Goal: Task Accomplishment & Management: Manage account settings

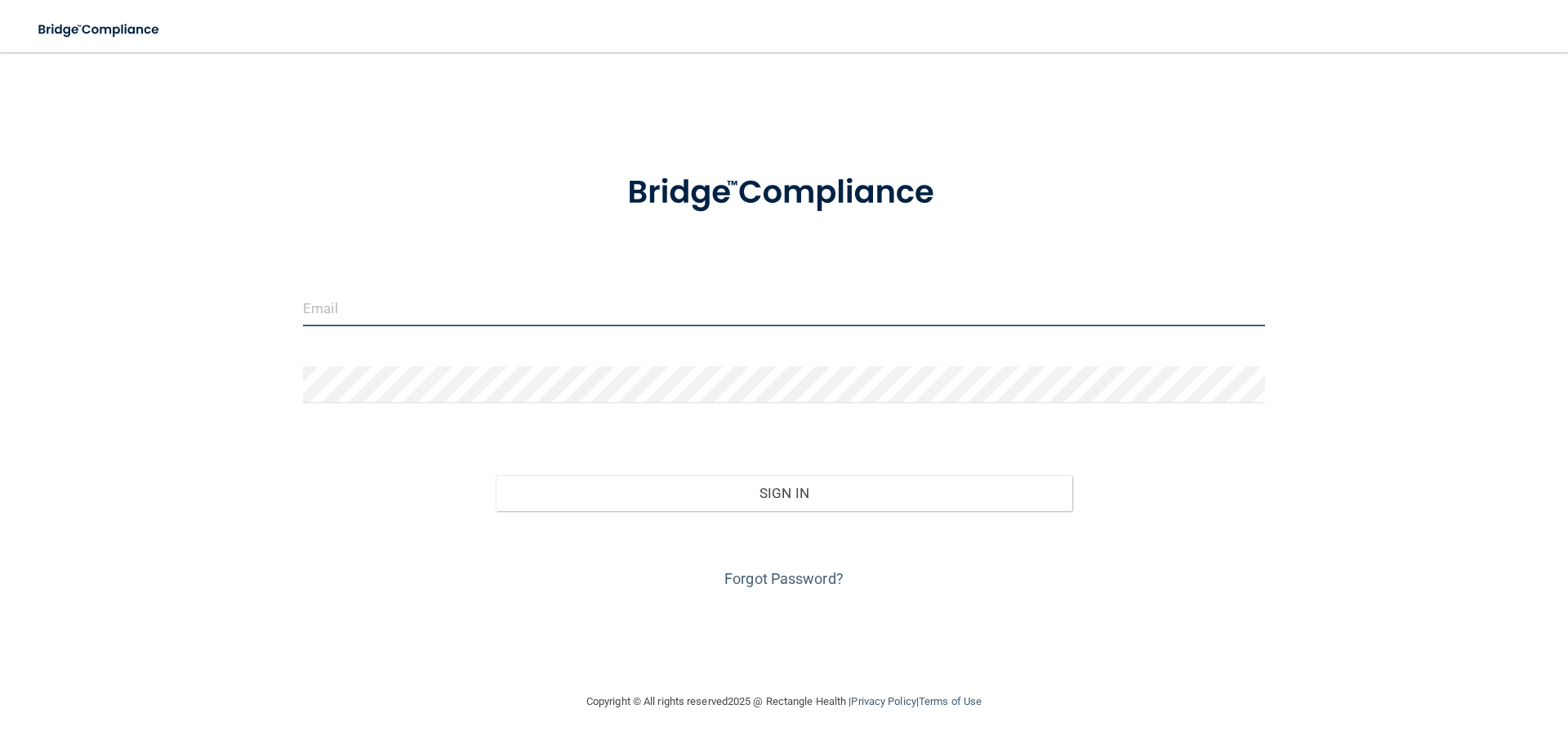
click at [423, 311] on input "email" at bounding box center [784, 308] width 963 height 37
type input "[EMAIL_ADDRESS][DOMAIN_NAME]"
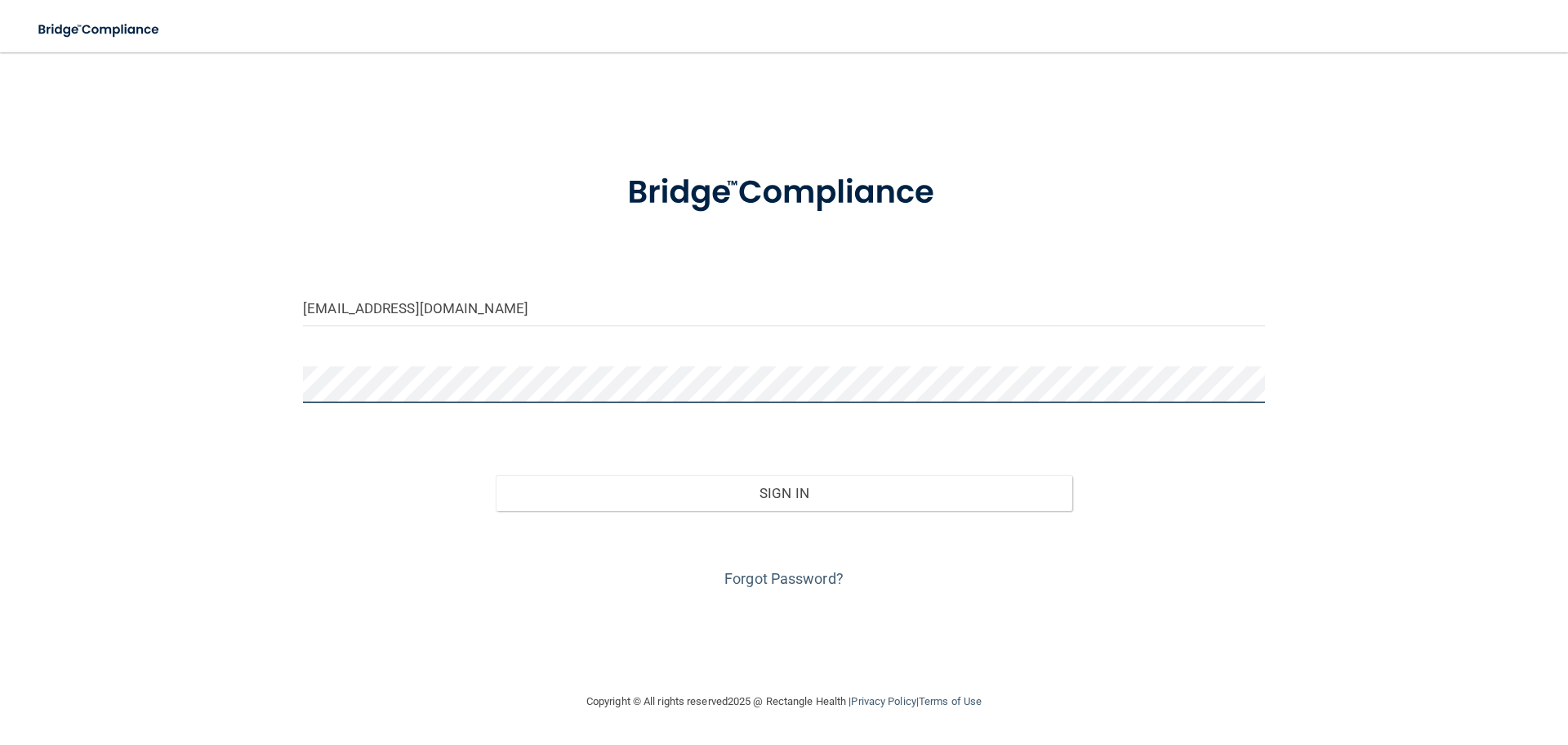
click at [495, 475] on button "Sign In" at bounding box center [784, 493] width 577 height 36
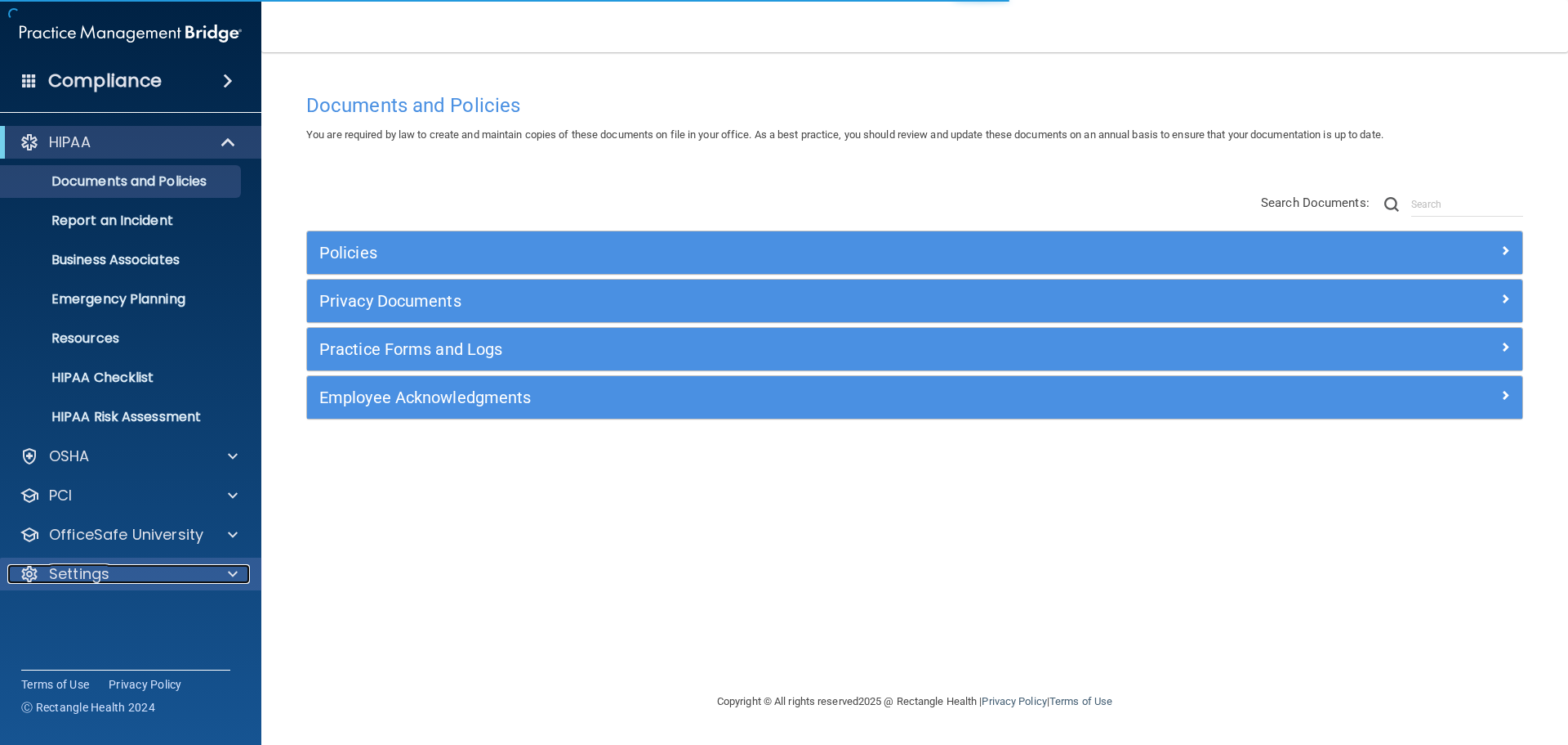
click at [78, 564] on p "Settings" at bounding box center [79, 574] width 60 height 19
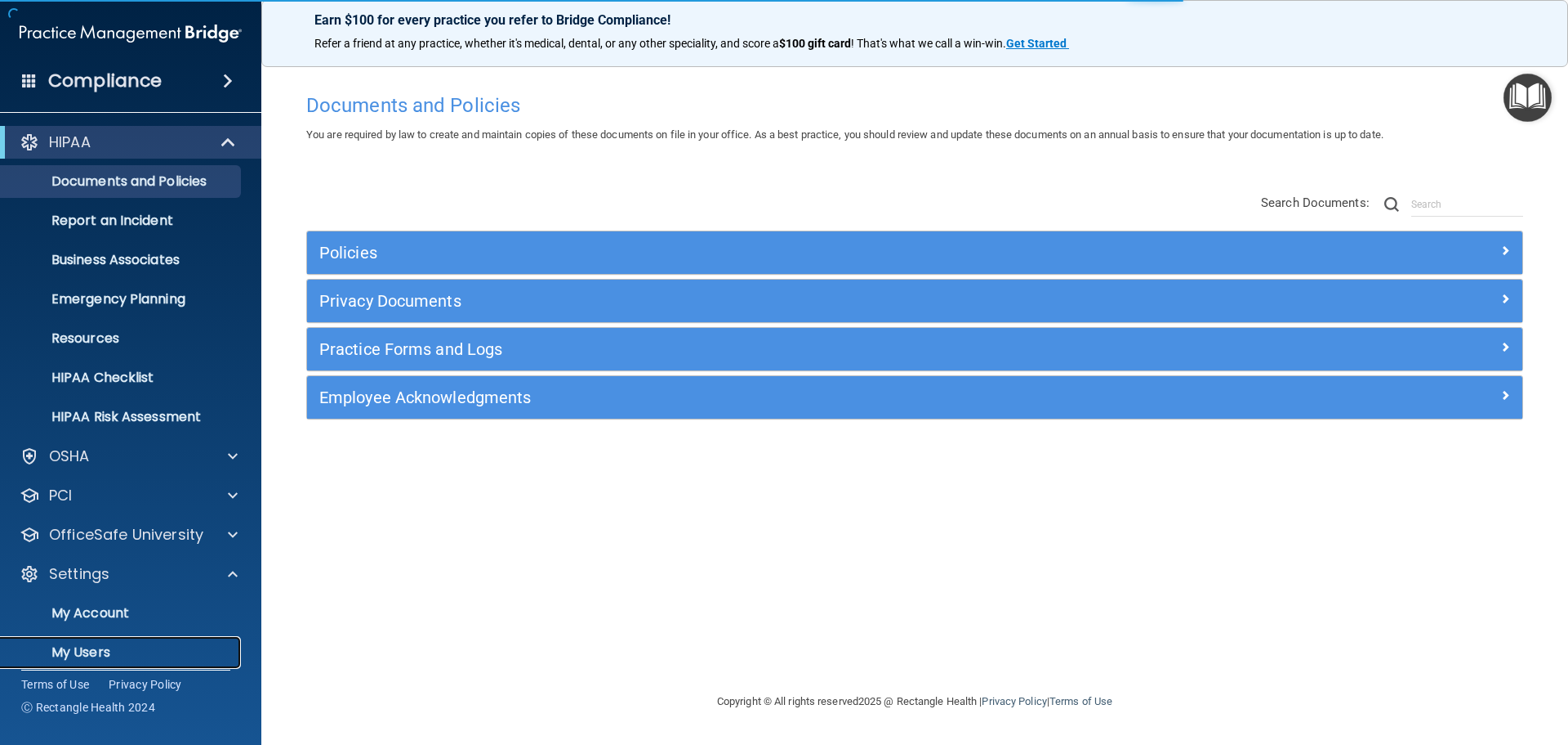
click at [94, 650] on p "My Users" at bounding box center [122, 652] width 223 height 17
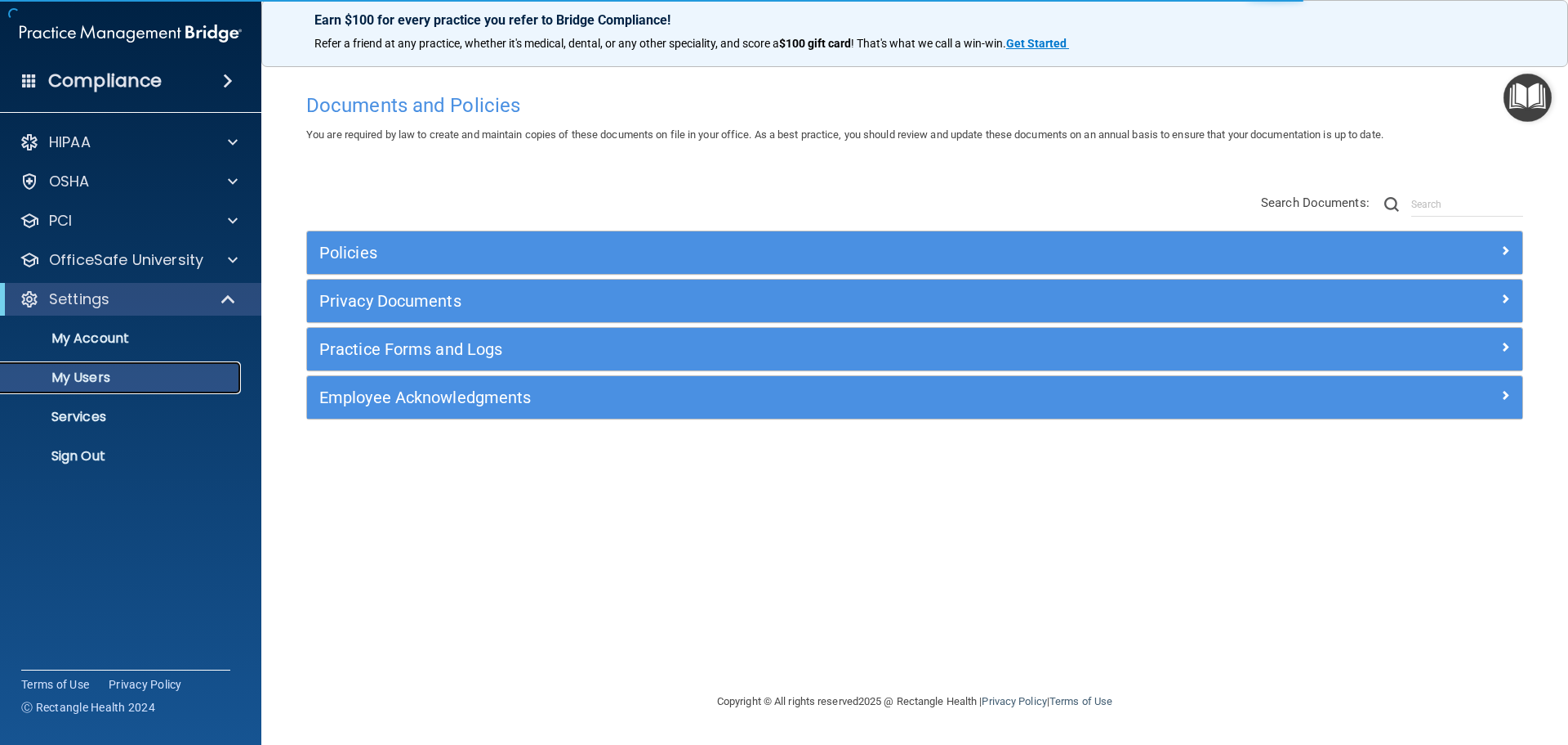
select select "20"
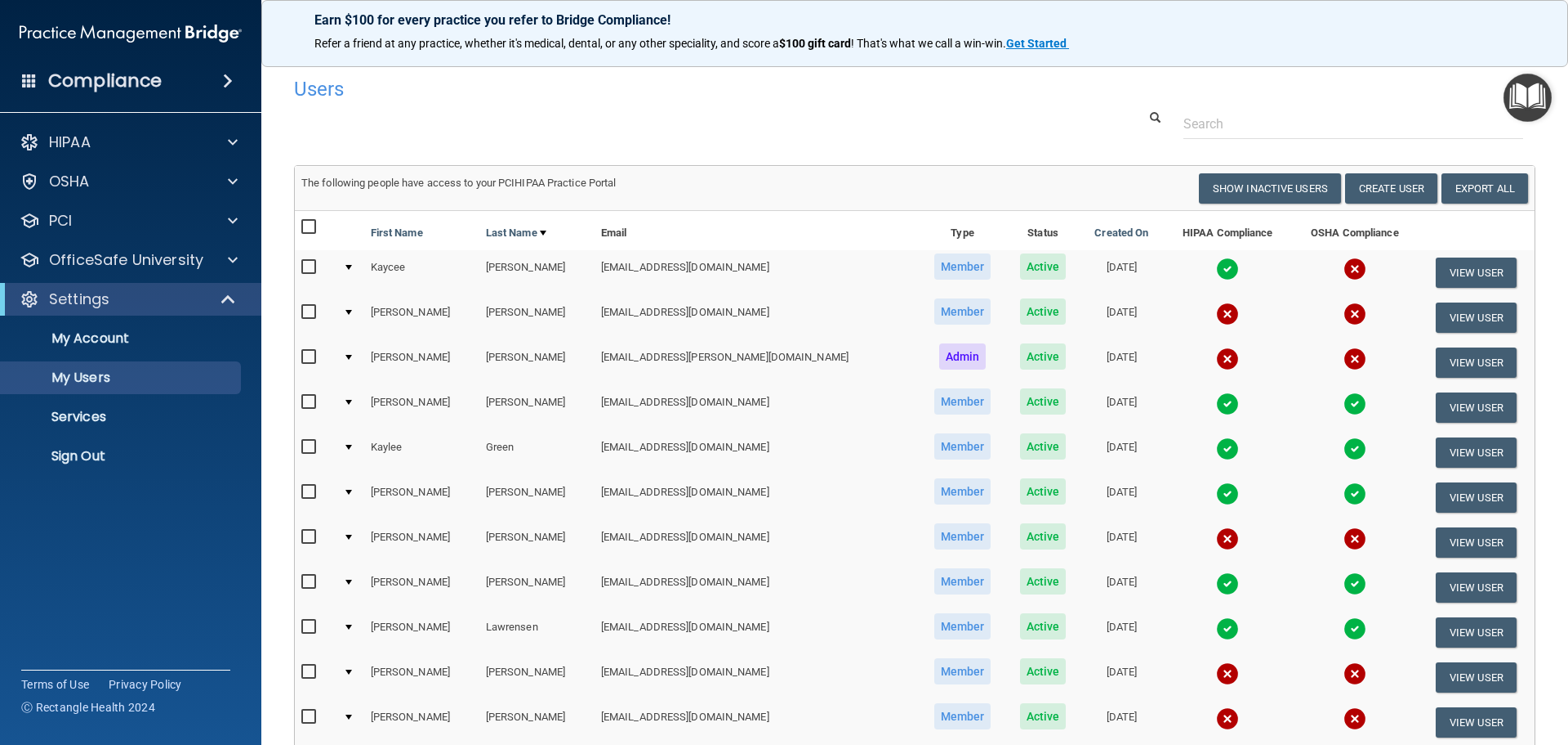
click at [301, 669] on td at bounding box center [315, 677] width 42 height 45
click at [308, 671] on input "checkbox" at bounding box center [310, 671] width 18 height 13
checkbox input "true"
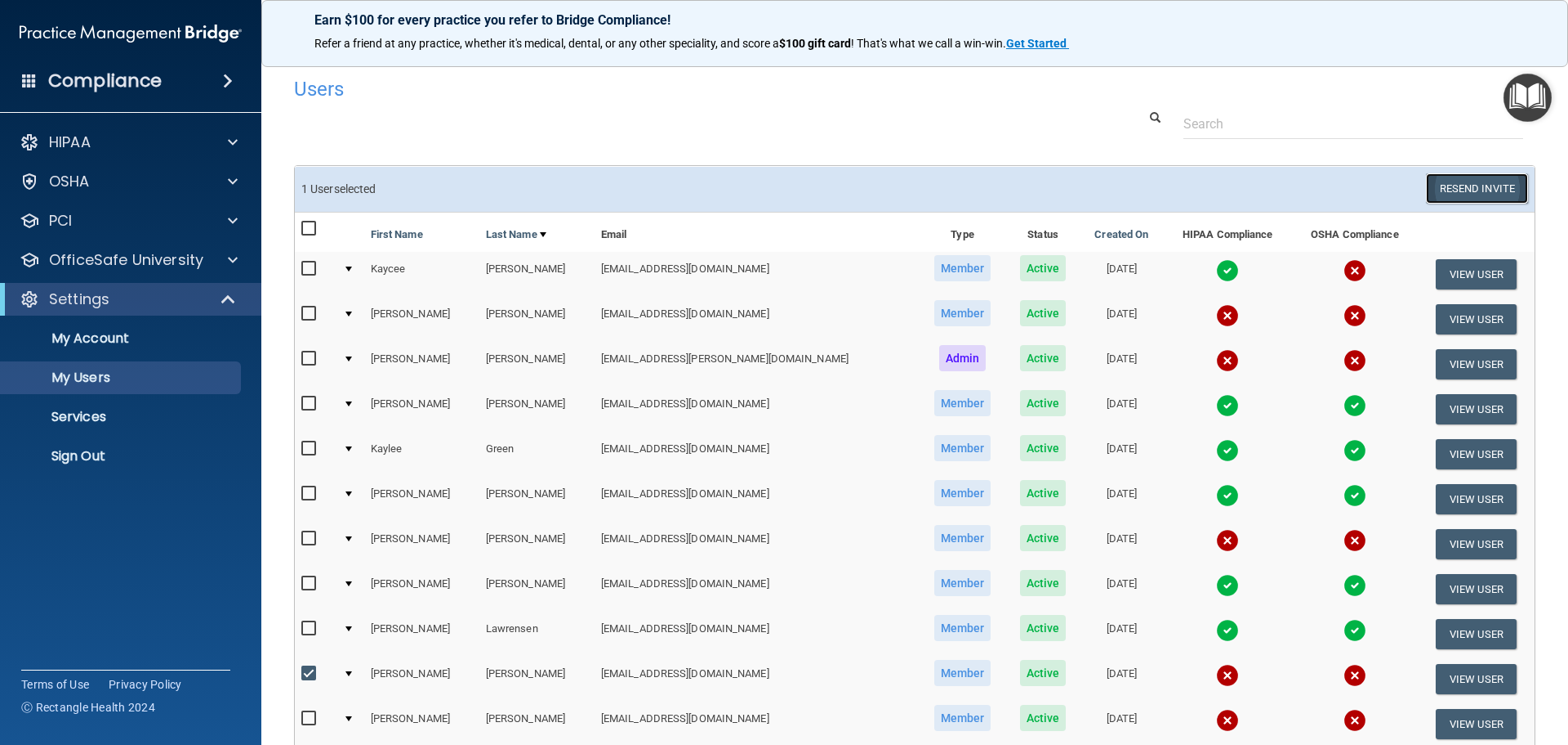
click at [1445, 196] on button "Resend Invite" at bounding box center [1477, 188] width 102 height 30
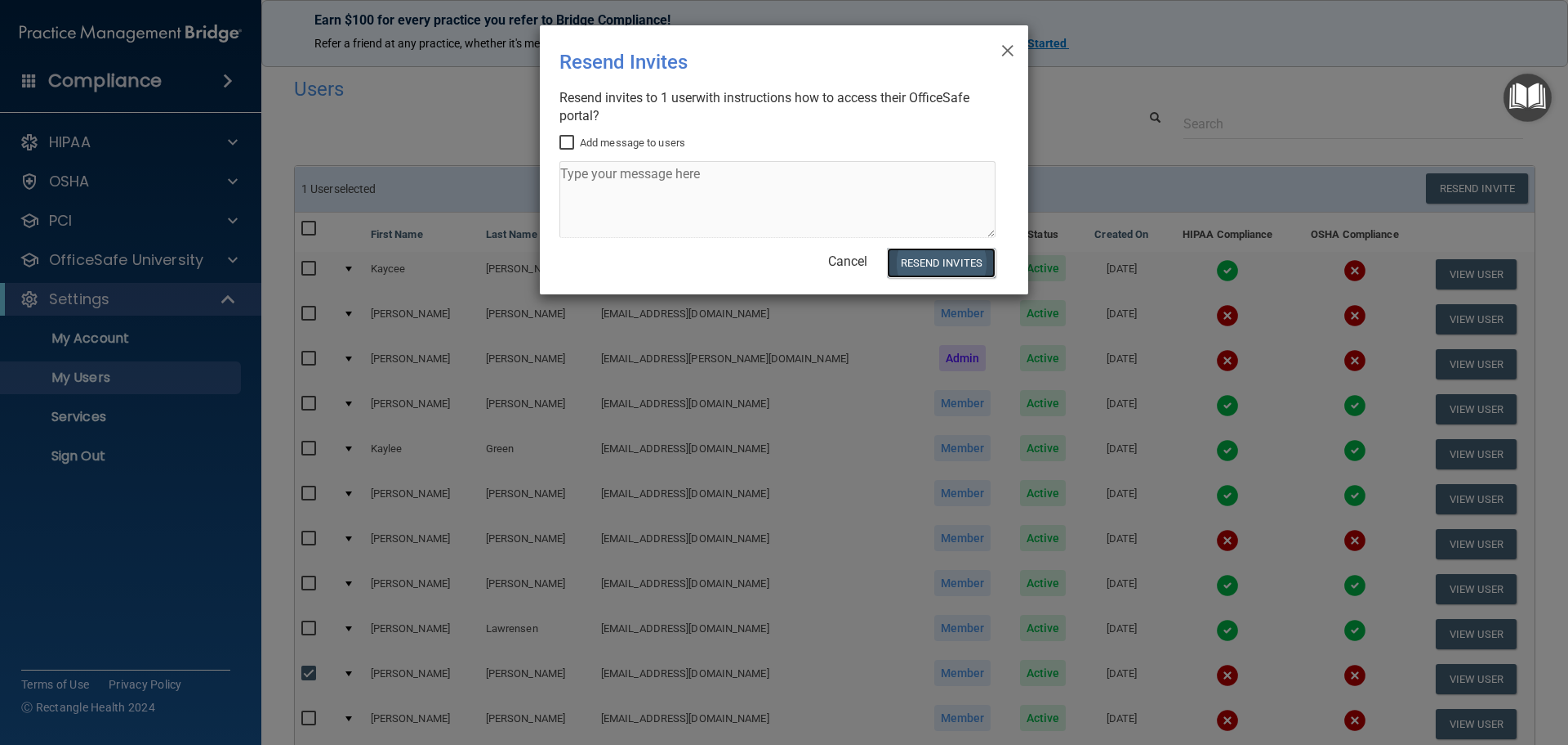
click at [932, 265] on button "Resend Invites" at bounding box center [941, 262] width 109 height 30
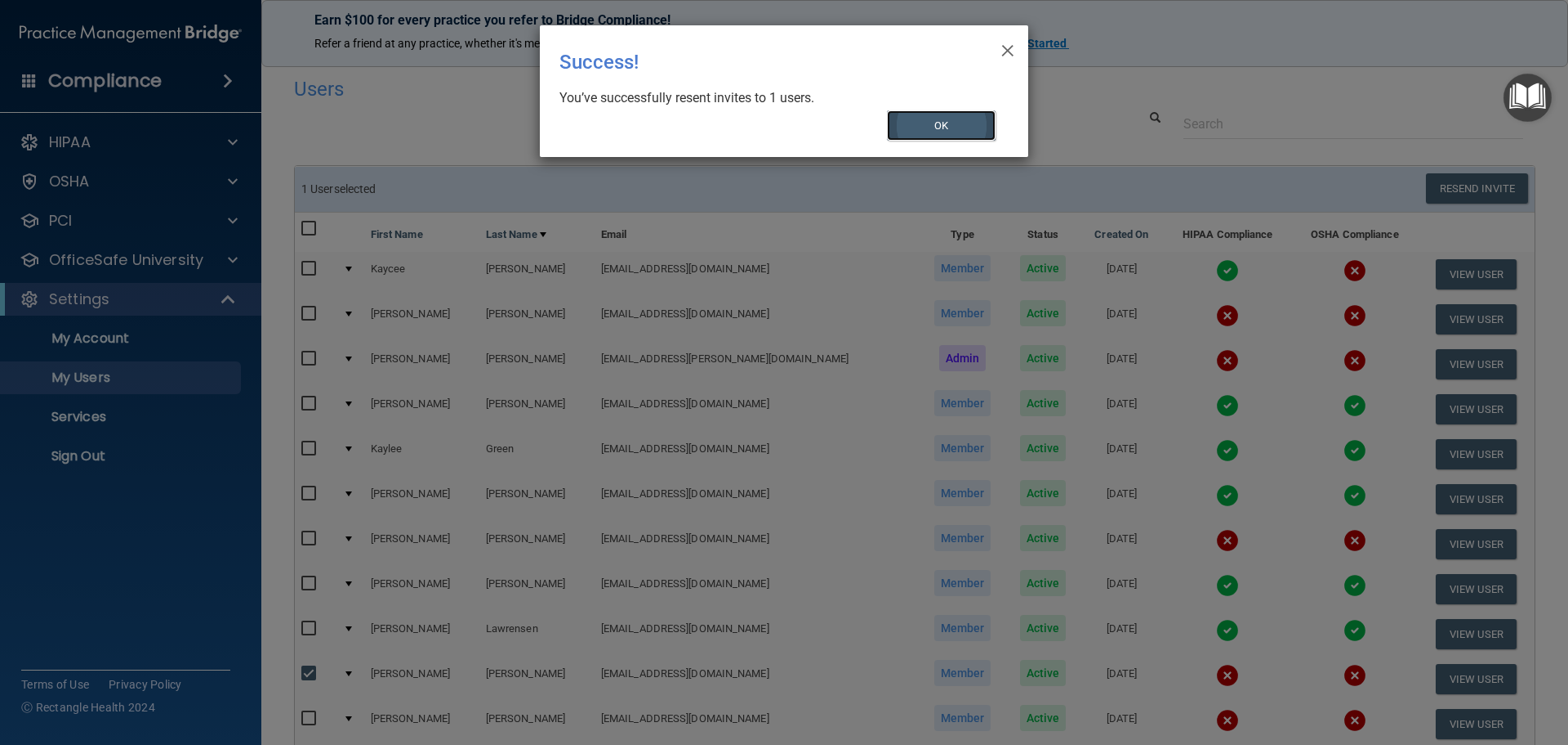
click at [971, 121] on button "OK" at bounding box center [941, 125] width 109 height 30
